Goal: Task Accomplishment & Management: Manage account settings

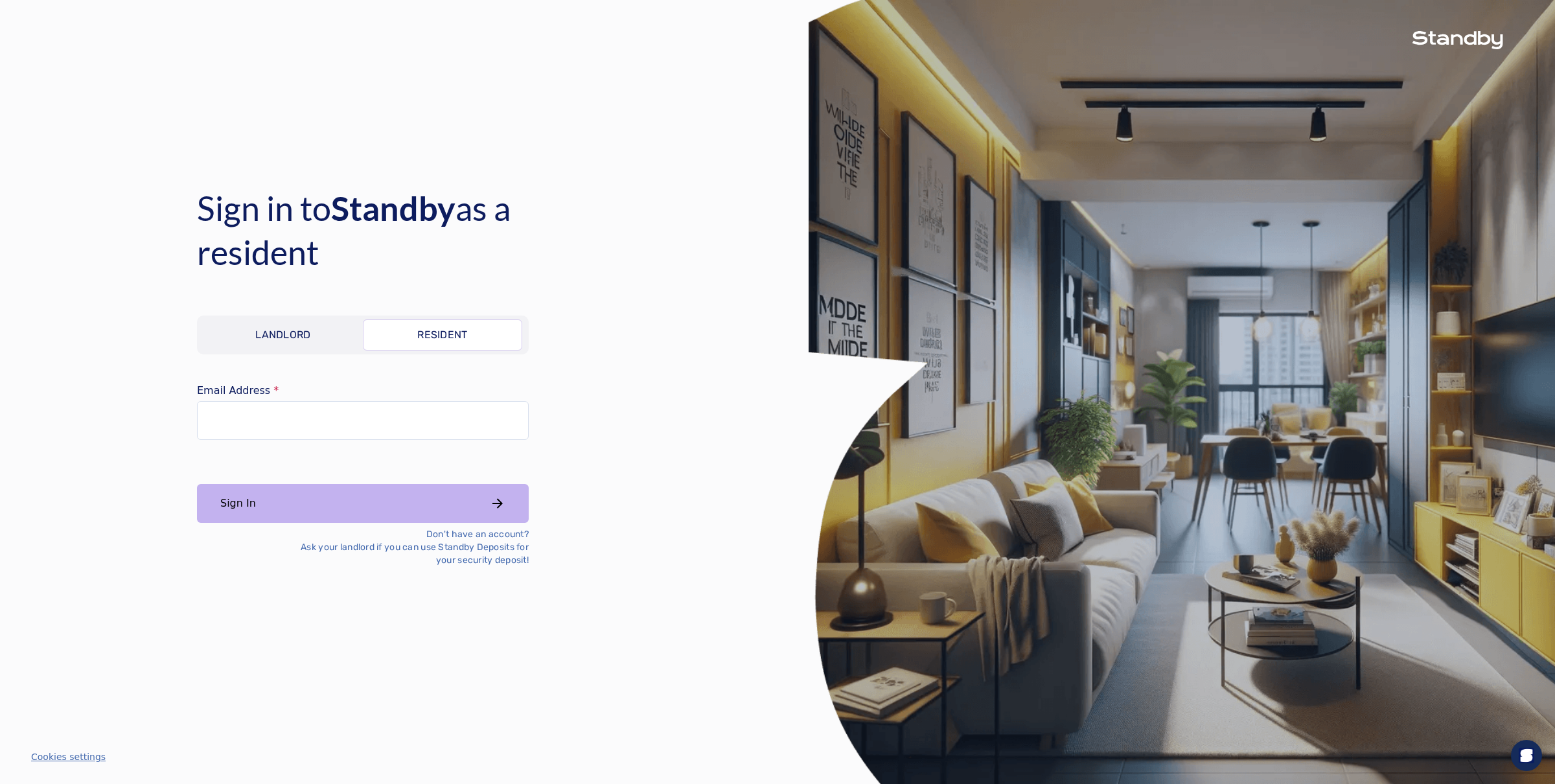
click at [312, 337] on link "Landlord" at bounding box center [283, 335] width 160 height 31
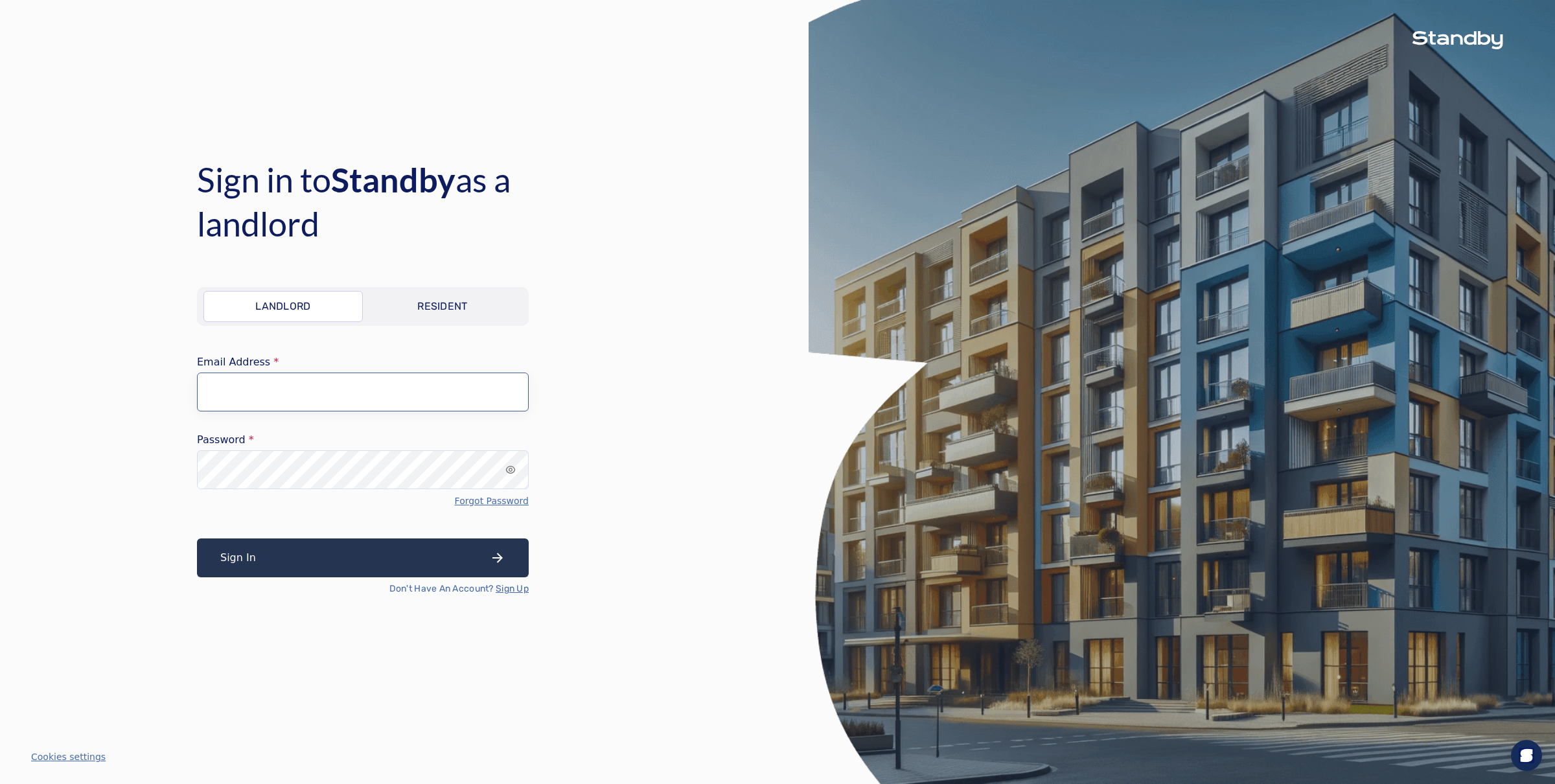
click at [326, 391] on input "Email Address" at bounding box center [362, 392] width 332 height 39
type input "**********"
click at [251, 546] on button "Sign In" at bounding box center [362, 557] width 332 height 39
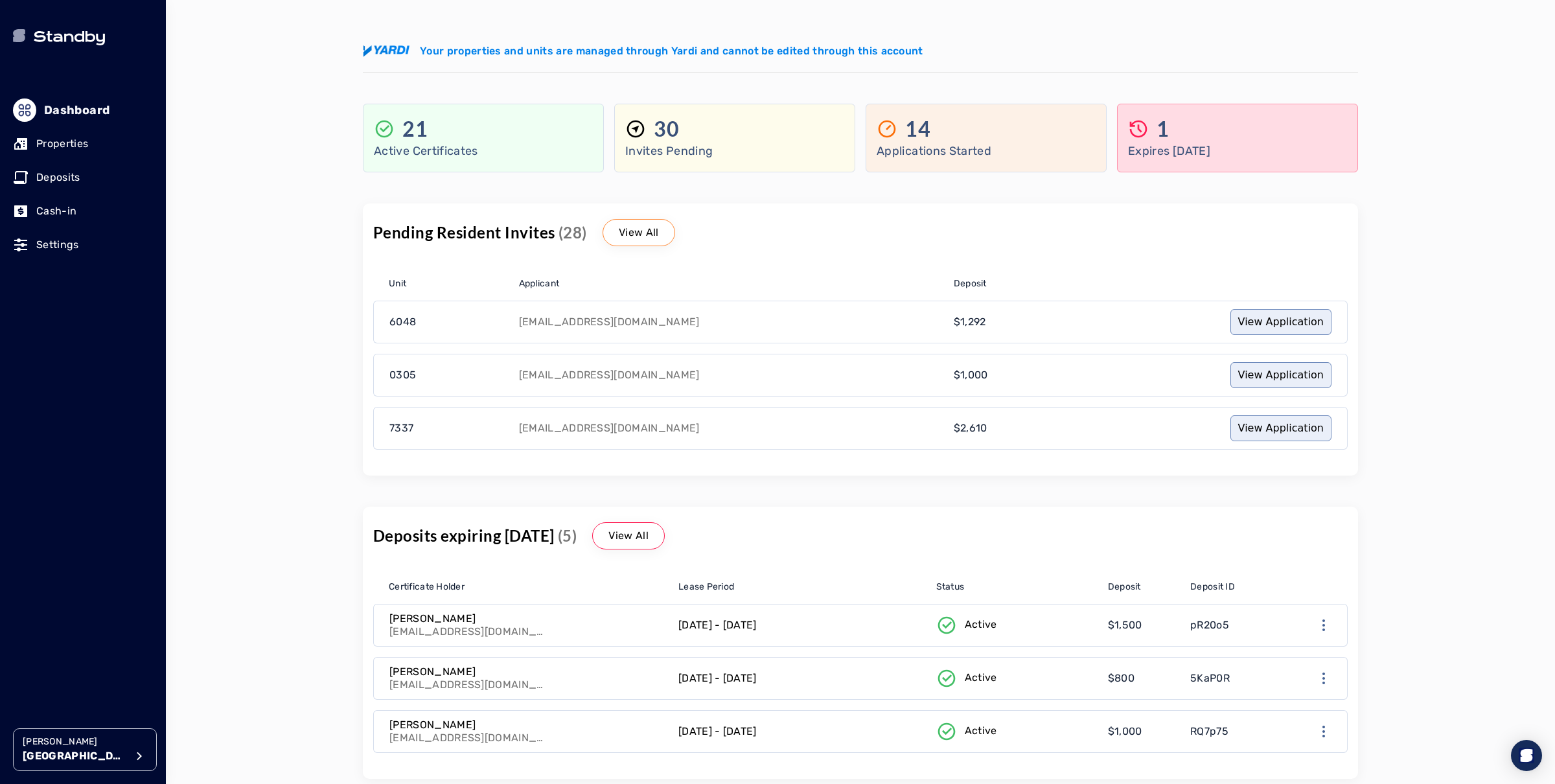
click at [99, 749] on p "Franklin Street" at bounding box center [74, 756] width 104 height 16
drag, startPoint x: 239, startPoint y: 642, endPoint x: 383, endPoint y: 660, distance: 145.1
click at [239, 642] on li "Avenue 5" at bounding box center [283, 636] width 206 height 26
click at [67, 141] on p "Properties" at bounding box center [63, 143] width 52 height 16
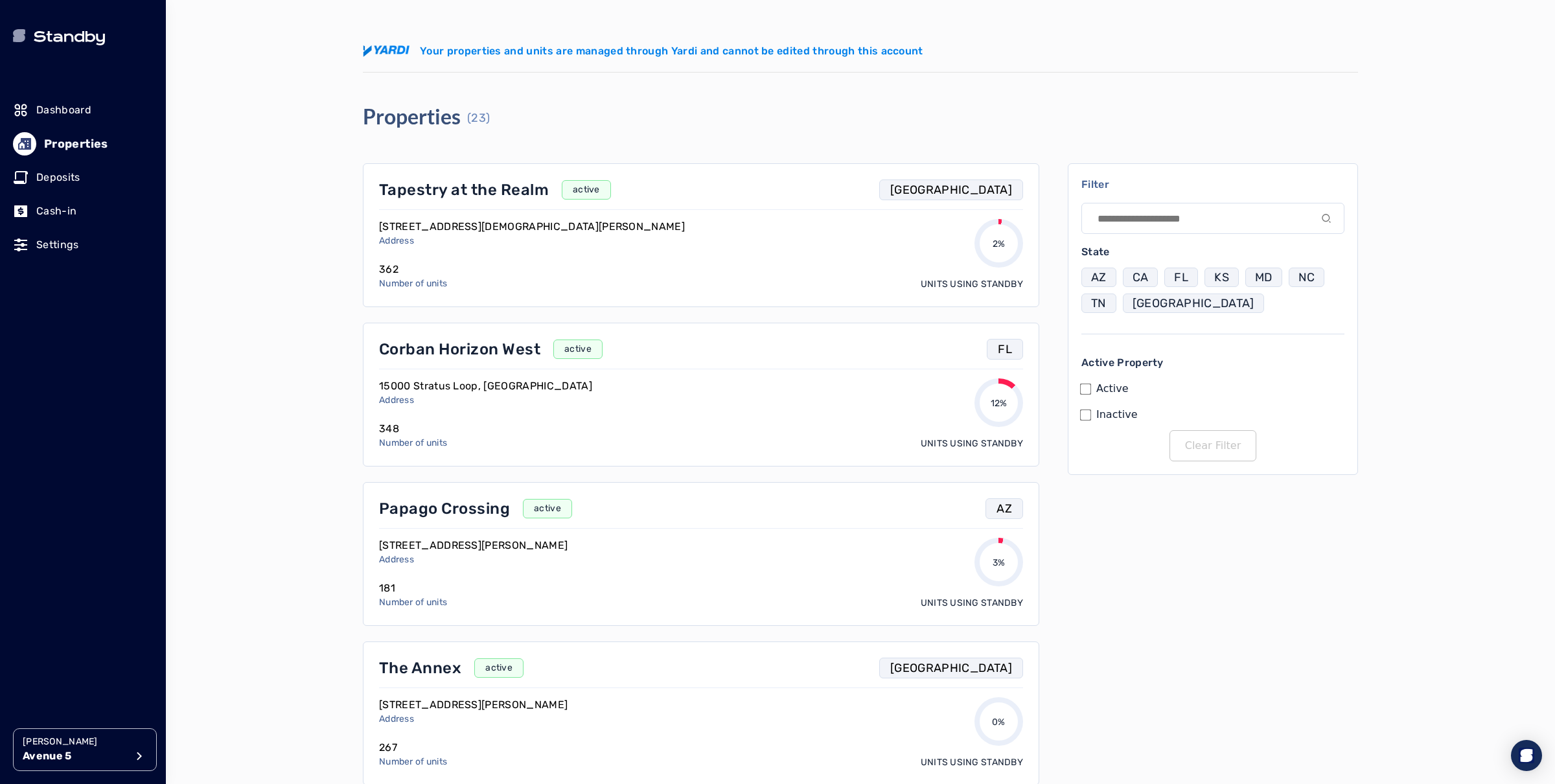
click at [459, 353] on p "Corban Horizon West" at bounding box center [459, 349] width 161 height 21
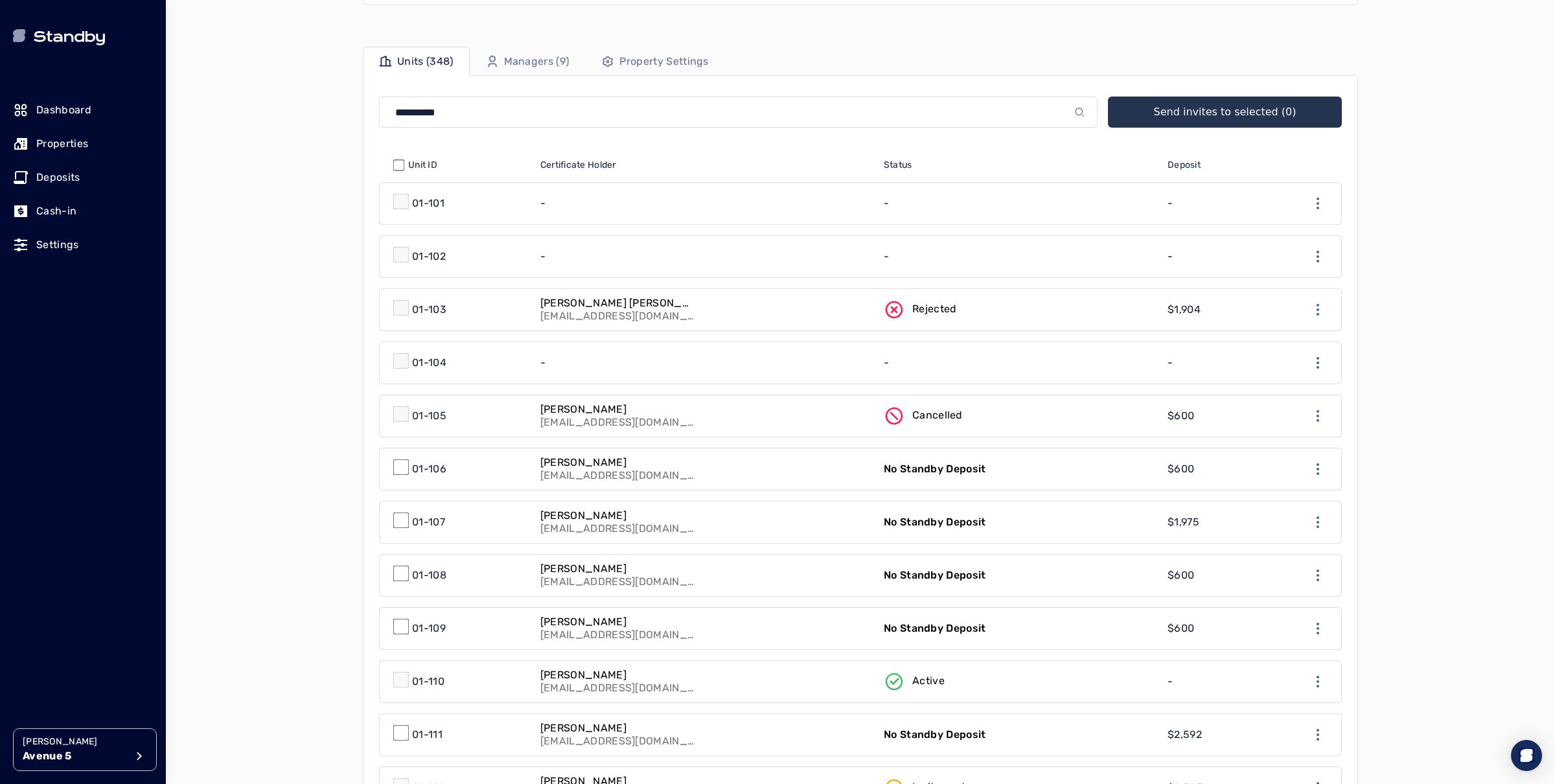
scroll to position [298, 0]
click at [766, 310] on link "Luan Gabriell Queiroz Bastos babi_popog@hotmail.com" at bounding box center [704, 309] width 344 height 42
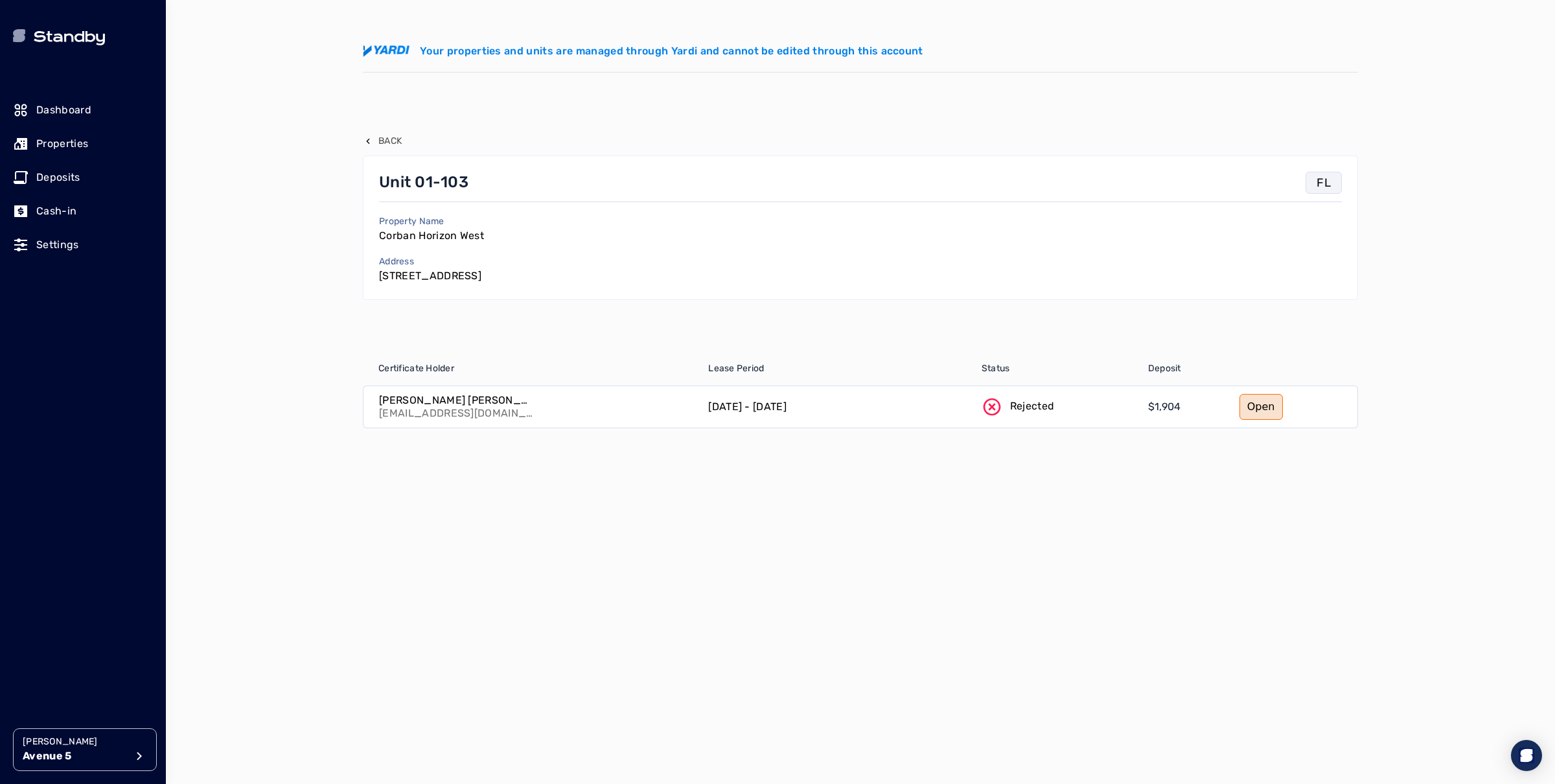
click at [595, 408] on div "Luan Gabriell Queiroz Bastos babi_popog@hotmail.com" at bounding box center [532, 407] width 337 height 42
click at [1077, 408] on div "Rejected" at bounding box center [1056, 407] width 166 height 42
click at [1258, 406] on link "Open" at bounding box center [1261, 406] width 43 height 26
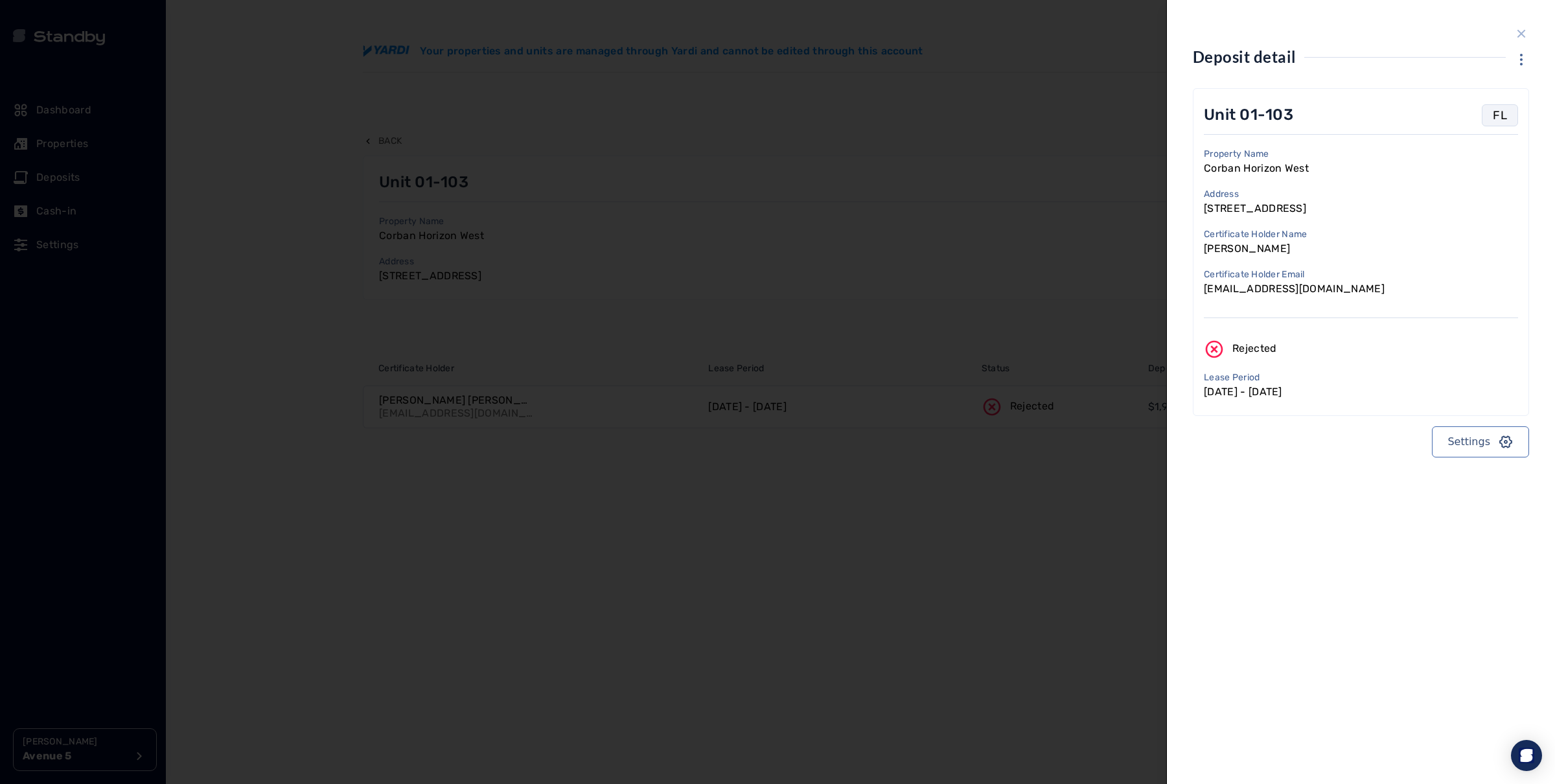
drag, startPoint x: 1524, startPoint y: 33, endPoint x: 434, endPoint y: 95, distance: 1091.8
click at [1524, 33] on icon "close sidebar" at bounding box center [1521, 34] width 16 height 16
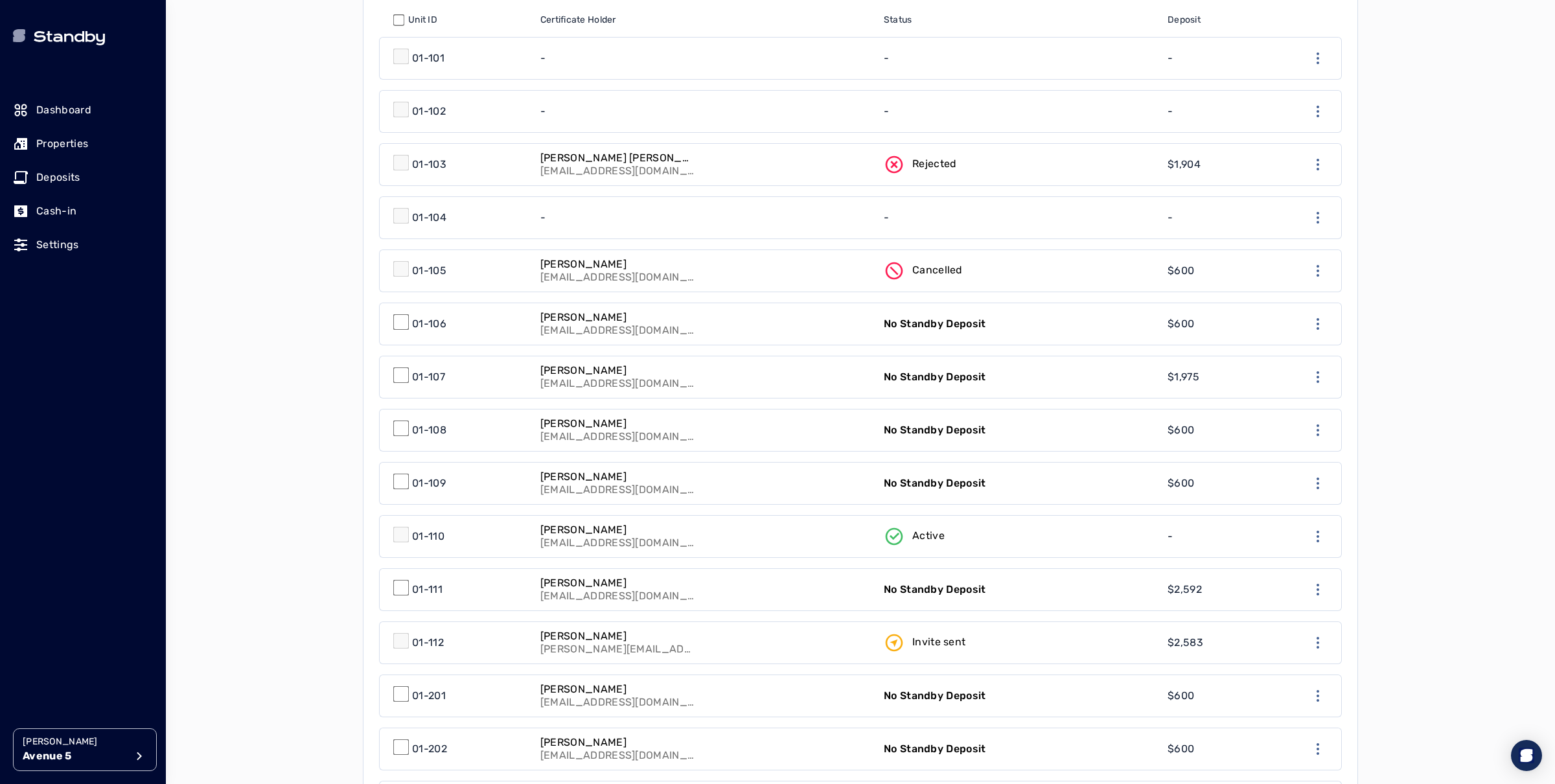
scroll to position [435, 0]
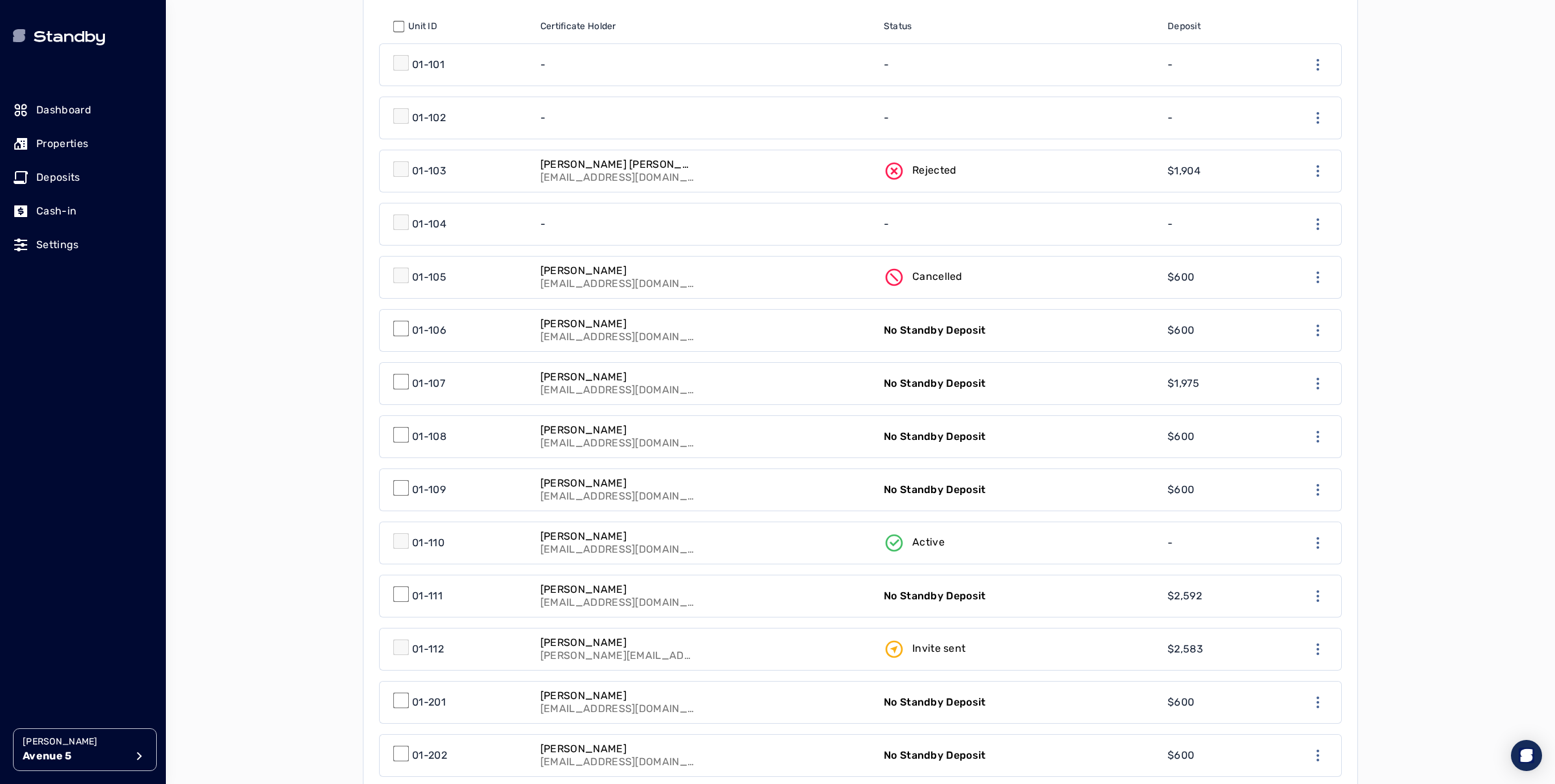
click at [698, 639] on link "Denison Santos denison.santos@outlook.com" at bounding box center [704, 649] width 344 height 42
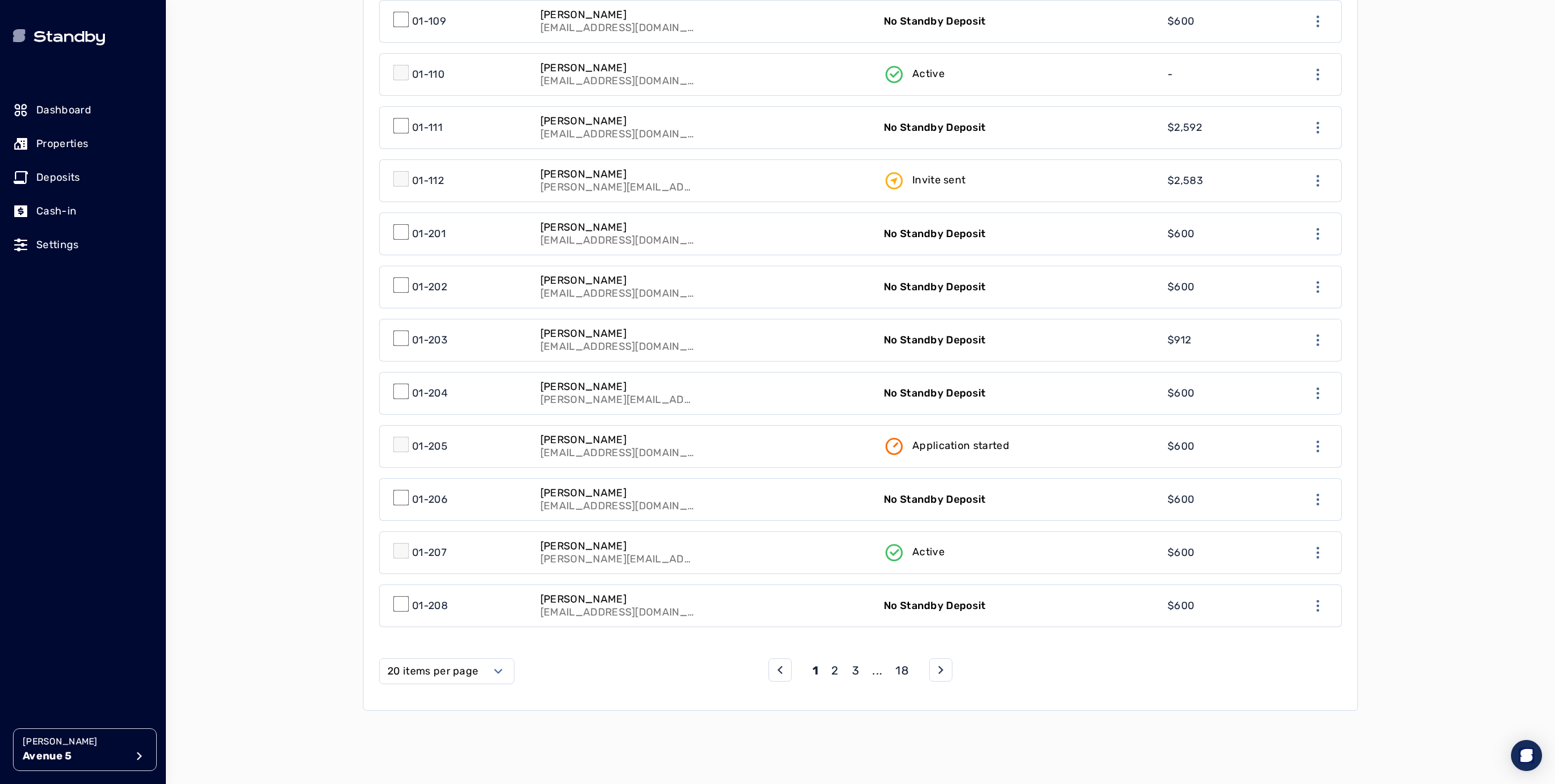
scroll to position [1031, 0]
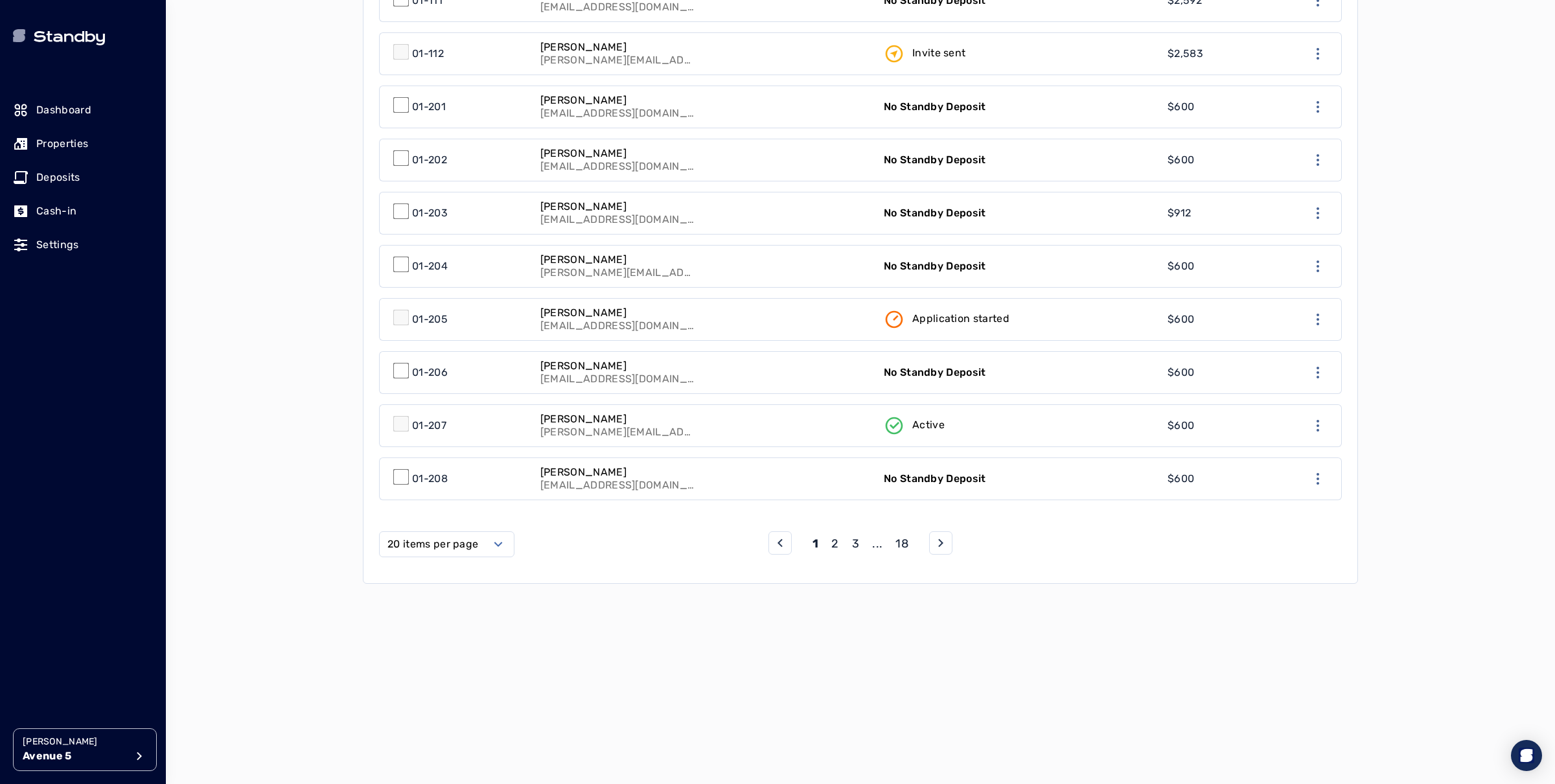
click at [739, 323] on link "Vincenzo Pusateri vincenzopusateri65@gmail.com" at bounding box center [704, 320] width 344 height 42
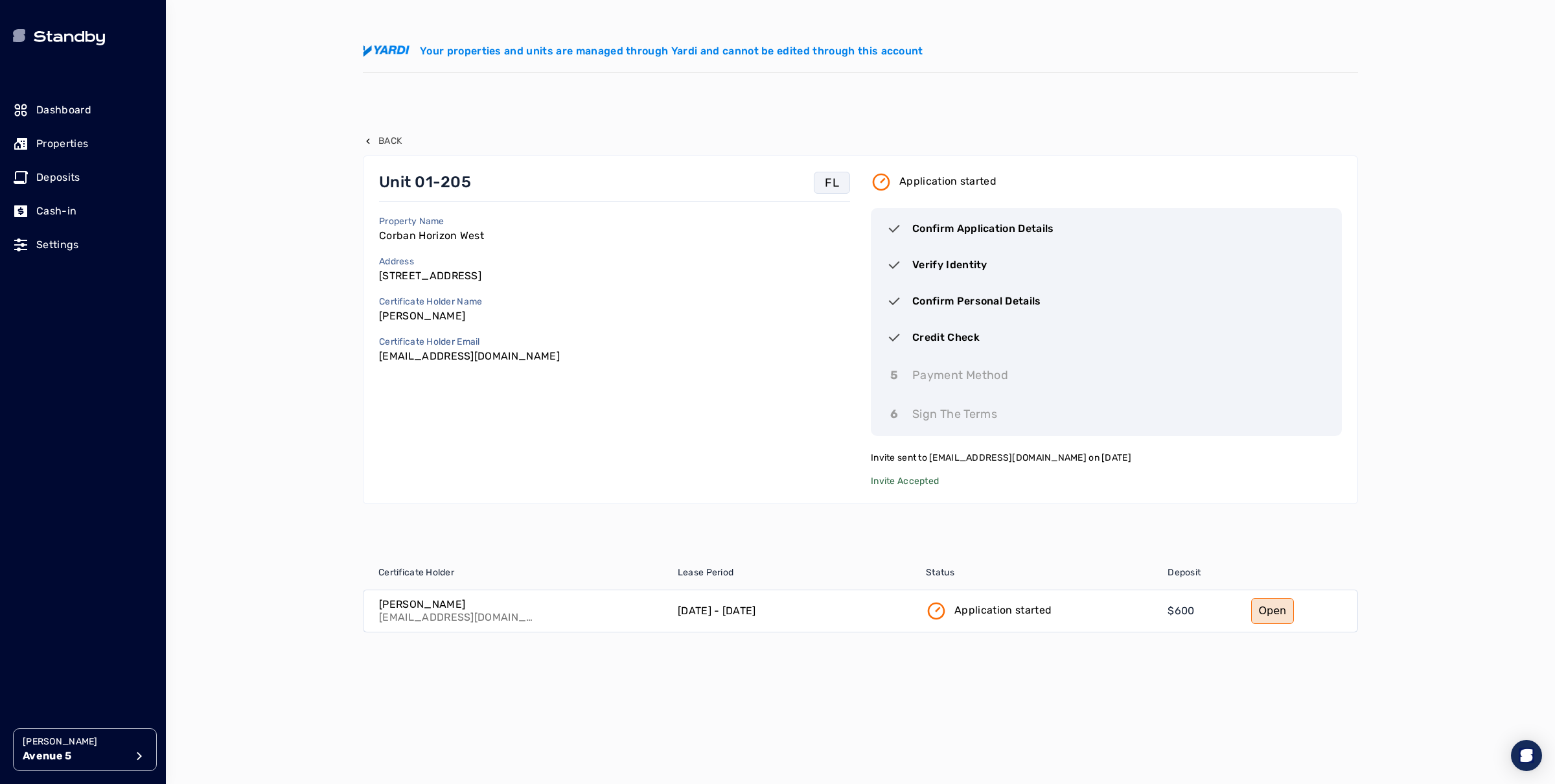
click at [50, 138] on p "Properties" at bounding box center [63, 143] width 52 height 16
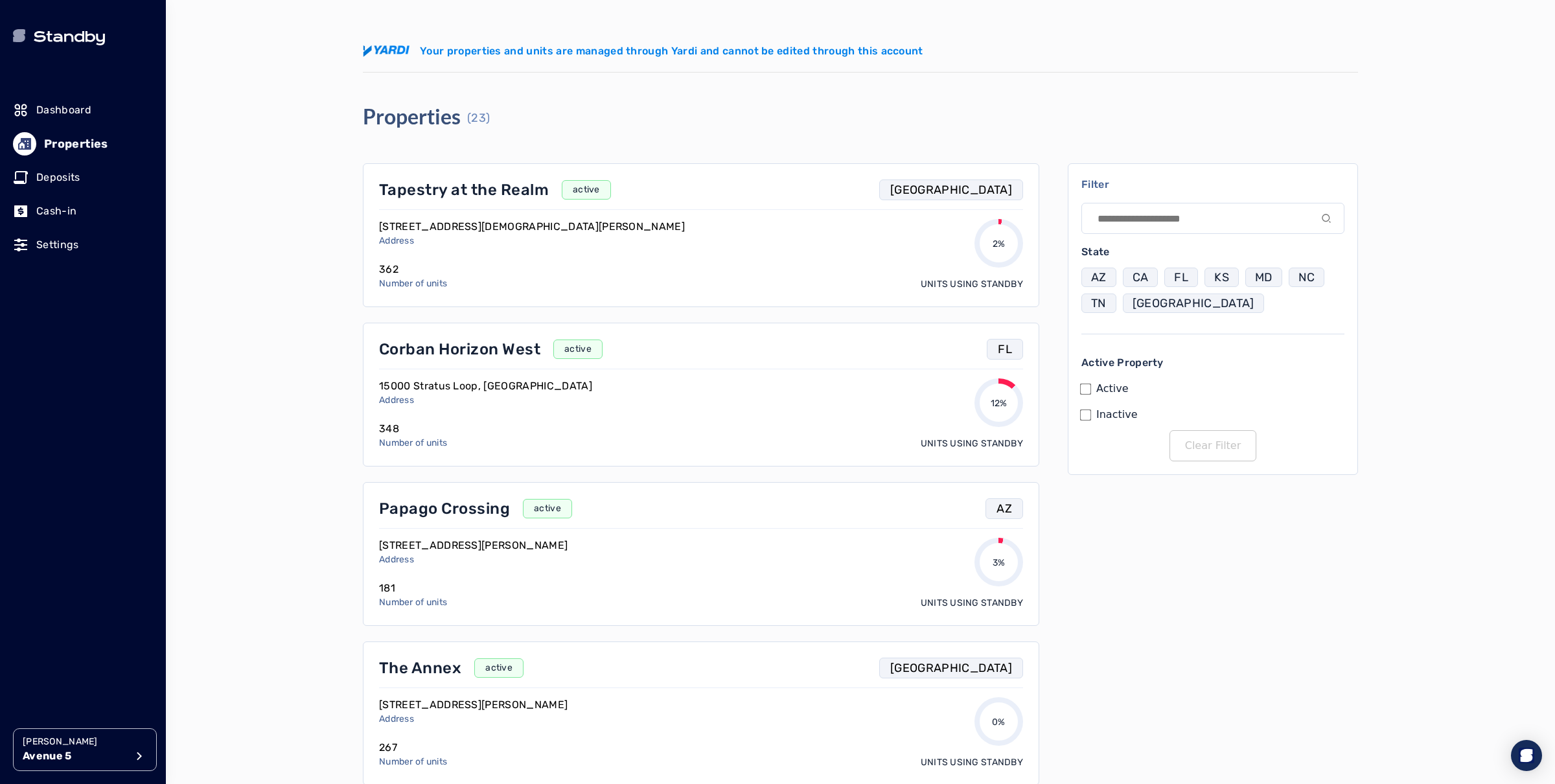
click at [444, 192] on p "Tapestry at the Realm" at bounding box center [464, 190] width 170 height 21
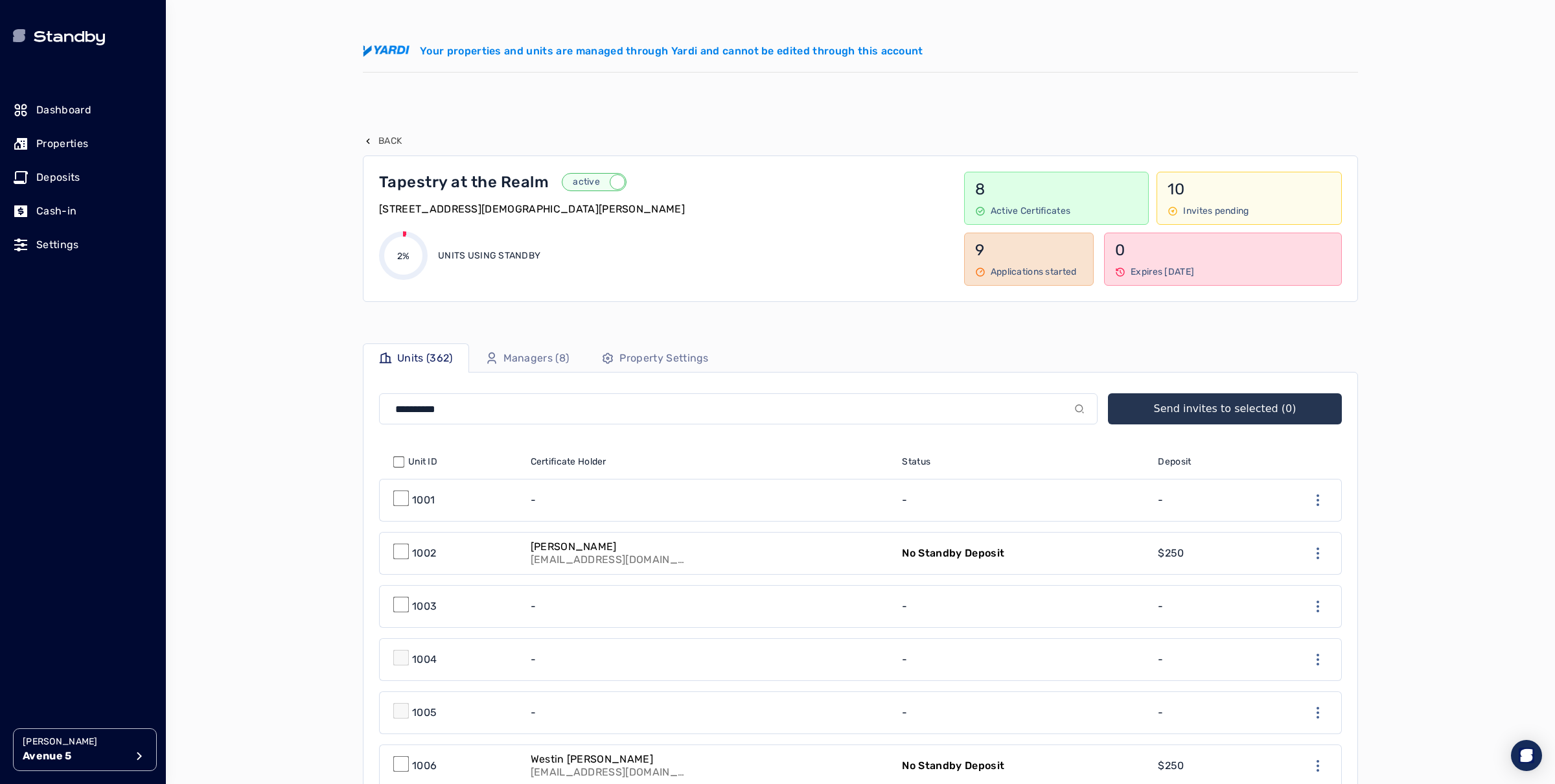
click at [527, 362] on p "Managers (8)" at bounding box center [536, 358] width 66 height 16
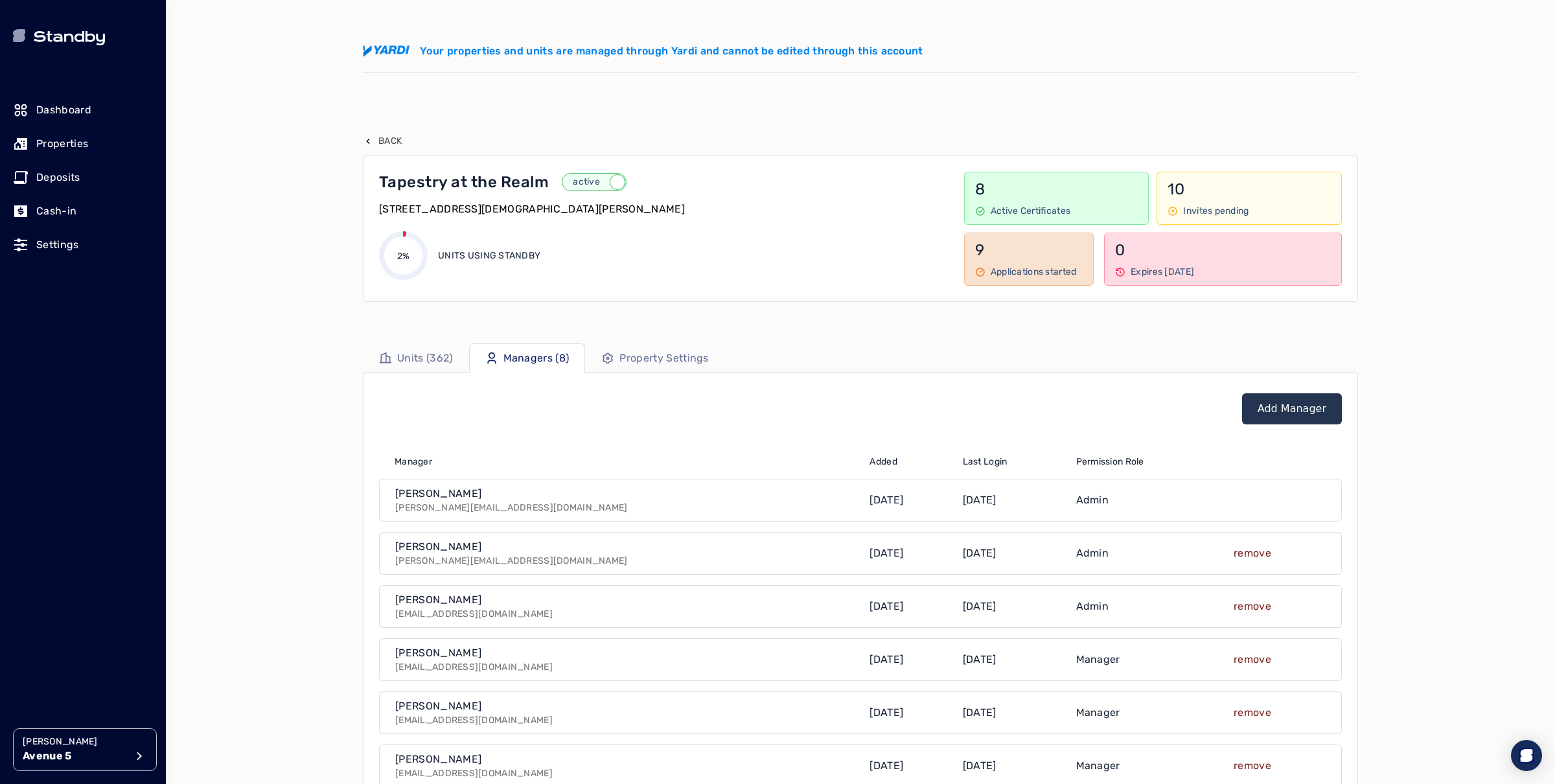
click at [429, 353] on p "Units (362)" at bounding box center [425, 358] width 56 height 16
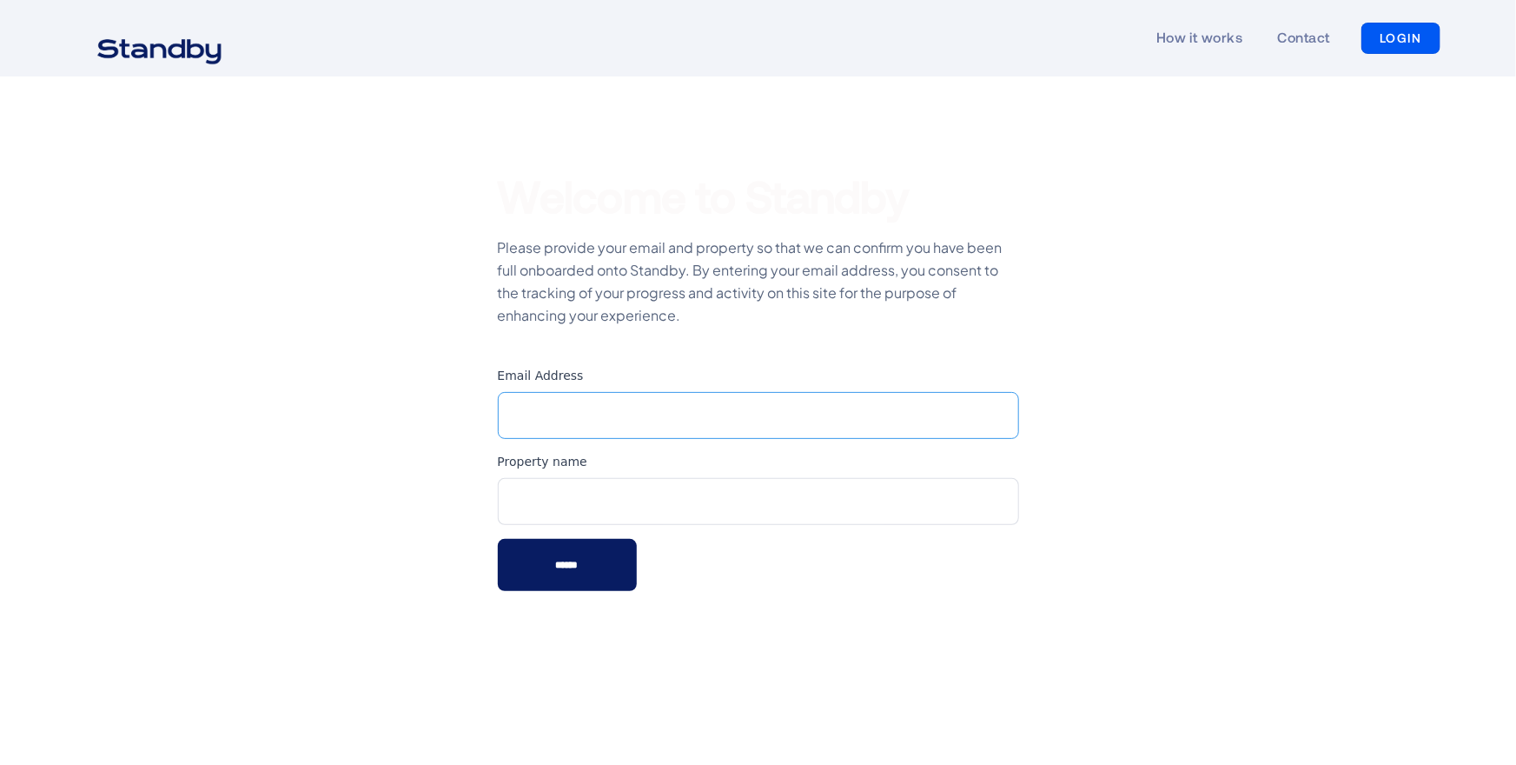
click at [706, 423] on input "Email Address" at bounding box center [758, 415] width 521 height 47
type input "**********"
click at [616, 498] on input "Property name" at bounding box center [758, 501] width 521 height 47
type input "*******"
click at [609, 557] on input "******" at bounding box center [567, 565] width 139 height 52
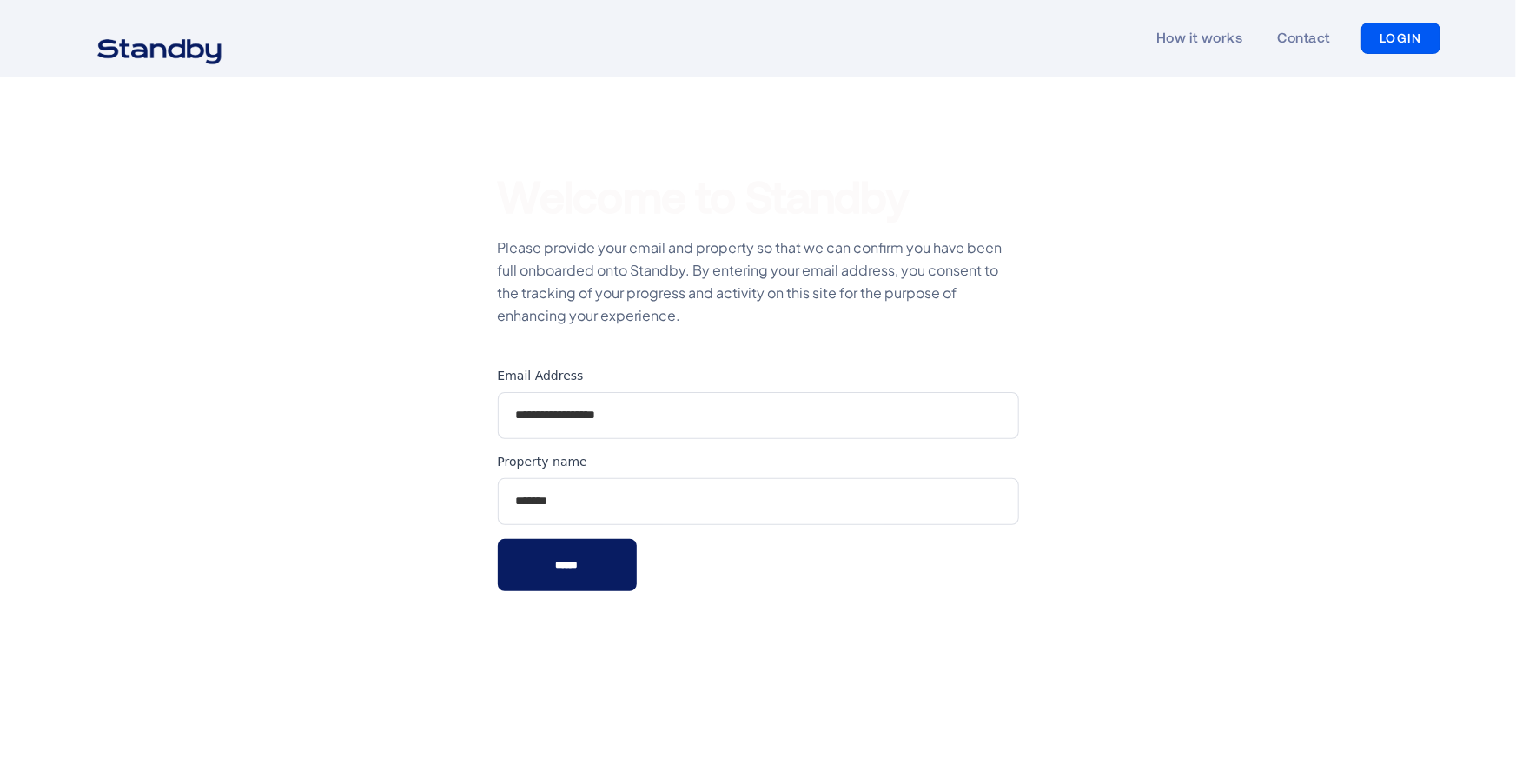
type input "**********"
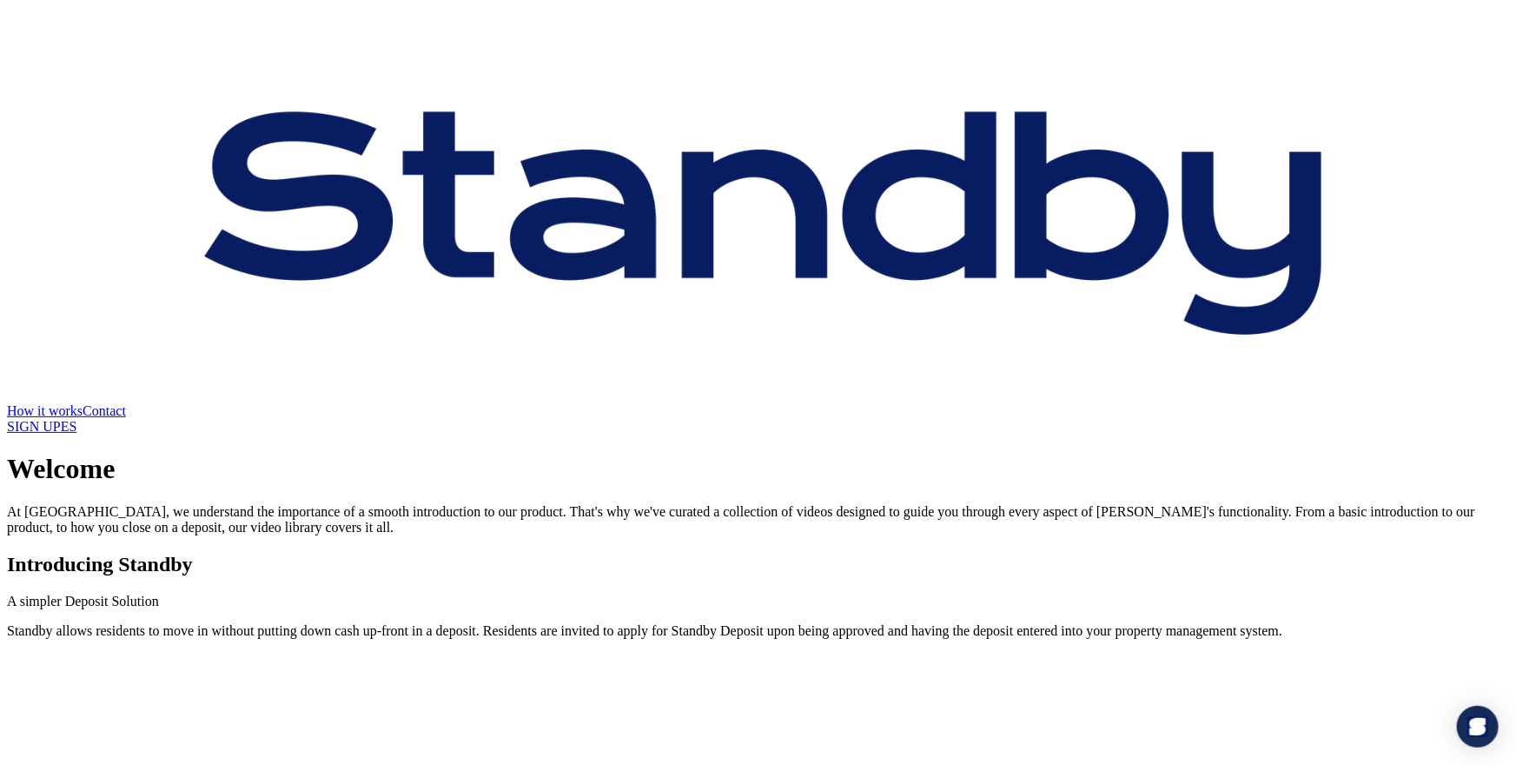
drag, startPoint x: 666, startPoint y: 518, endPoint x: 1075, endPoint y: 517, distance: 409.3
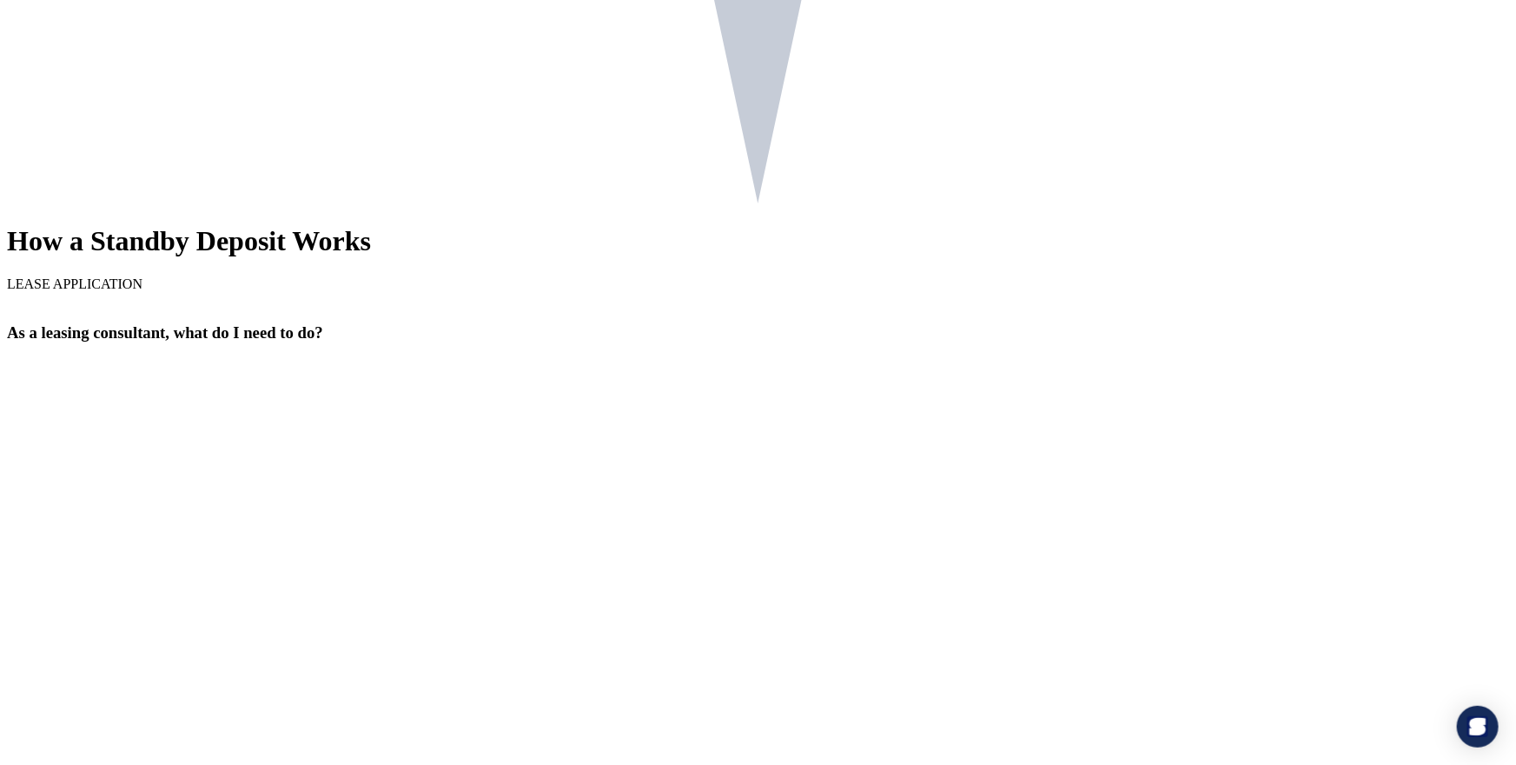
scroll to position [3224, 0]
